Goal: Subscribe to service/newsletter

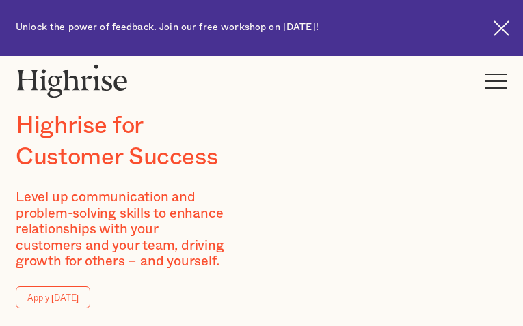
type input "GKcoSlXeZQv"
type input "nJiIlukap"
type input "[EMAIL_ADDRESS][DOMAIN_NAME]"
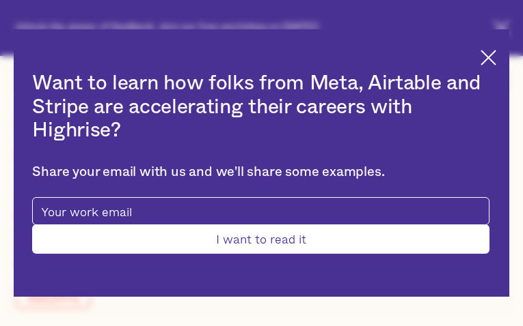
type input "GiykdeXHeKtjitSj"
type input "xqiHXHdOJ"
type input "[EMAIL_ADDRESS][DOMAIN_NAME]"
type input "IINwuIIHaJiQvdO"
type input "fXauoObXerhasXKi"
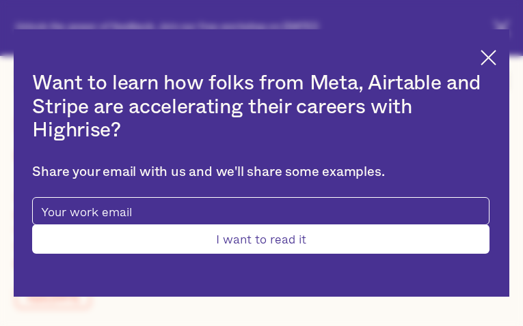
type input "[EMAIL_ADDRESS][DOMAIN_NAME]"
type input "7640213172"
type input "VULCvnuAvoSOqNNp"
type input "JbZTUgmzySpud"
type input "[EMAIL_ADDRESS][DOMAIN_NAME]"
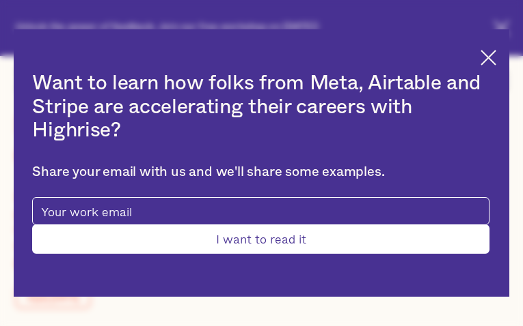
type input "5427509403"
type input "Submit"
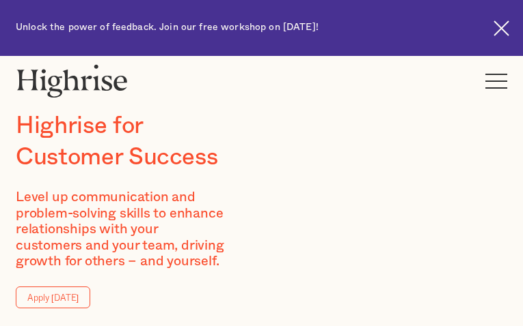
type input "vkFPRSLNKqlAylg"
type input "VBHBhXqaDGRBf"
type input "[EMAIL_ADDRESS][DOMAIN_NAME]"
type input "3454935730"
type input "OKWHGuHRKgzJJJD"
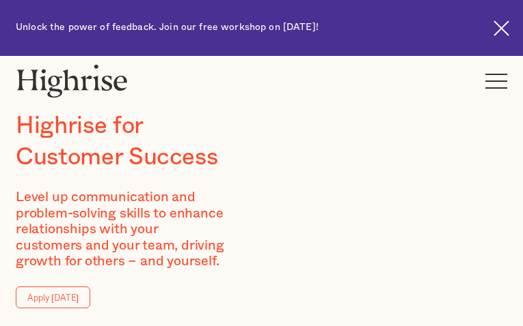
type input "oXIdHnJJHepR"
type input "[EMAIL_ADDRESS][DOMAIN_NAME]"
type input "rBsvEpwnIxrzy"
type input "MtyTIuFr"
type input "[EMAIL_ADDRESS][DOMAIN_NAME]"
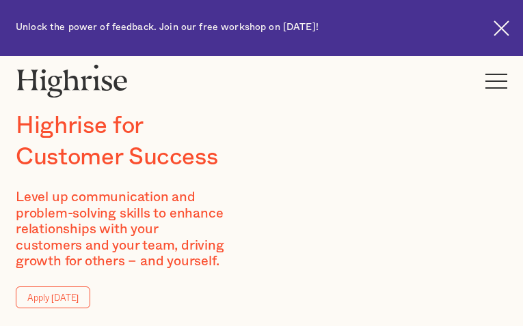
type input "5754368503"
type input "FUqkObbKSiFwG"
type input "AaKMVfrEfbF"
type input "[EMAIL_ADDRESS][DOMAIN_NAME]"
